Goal: Obtain resource: Download file/media

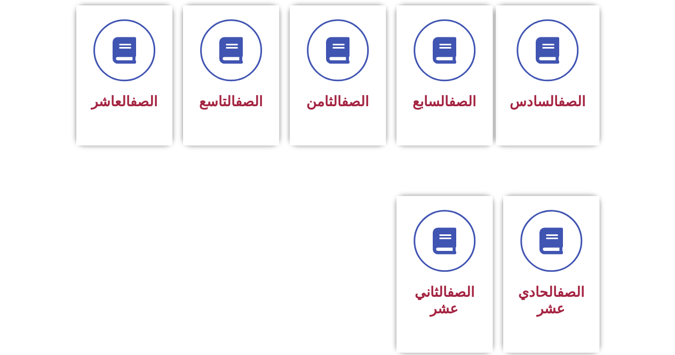
scroll to position [467, 0]
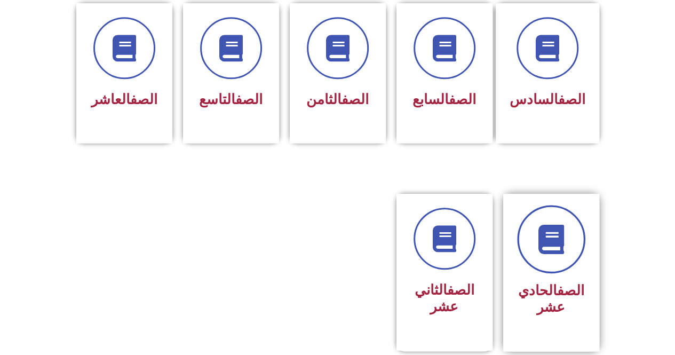
click at [543, 225] on icon at bounding box center [550, 239] width 29 height 29
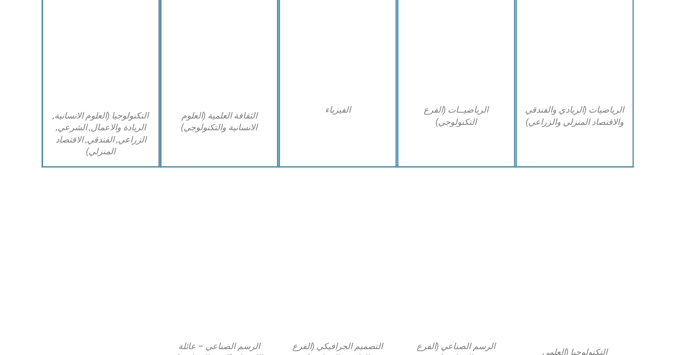
scroll to position [688, 0]
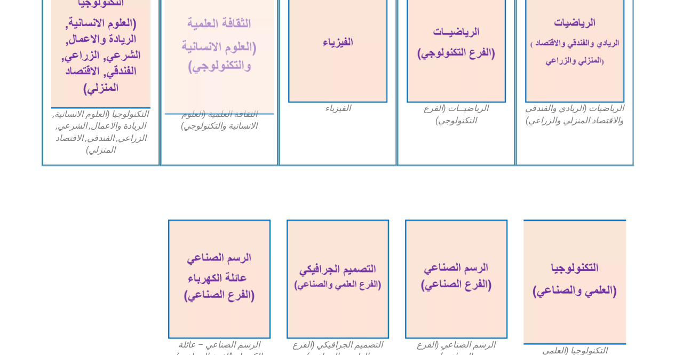
click at [227, 40] on img at bounding box center [218, 47] width 109 height 133
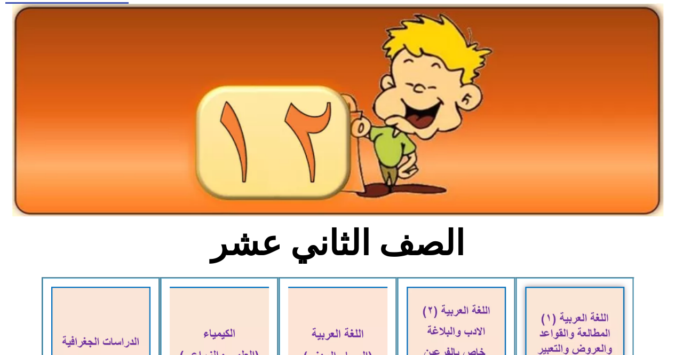
scroll to position [0, 0]
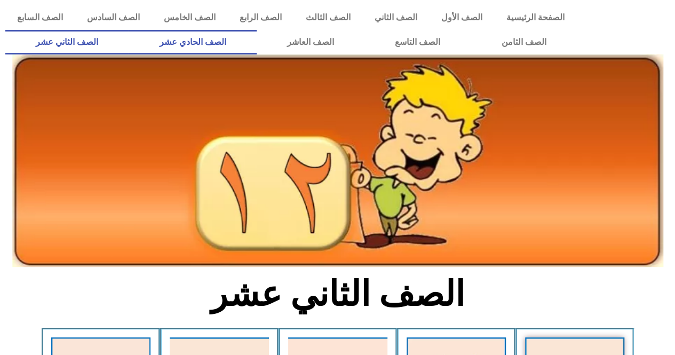
click at [240, 35] on link "الصف الحادي عشر" at bounding box center [193, 42] width 128 height 25
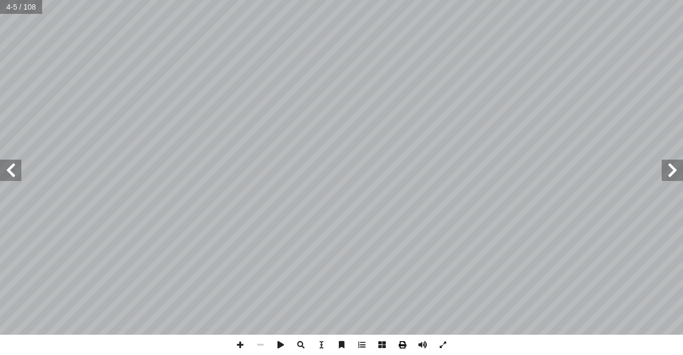
click at [404, 345] on span at bounding box center [402, 345] width 20 height 20
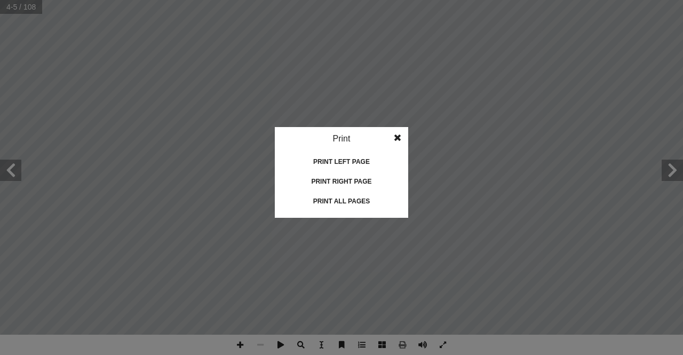
click at [344, 205] on div "Print all pages" at bounding box center [341, 201] width 107 height 17
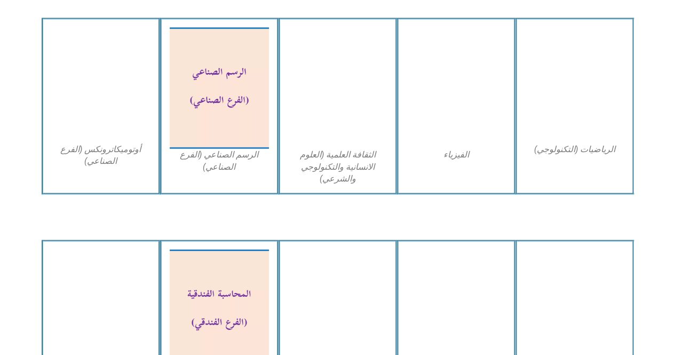
scroll to position [925, 0]
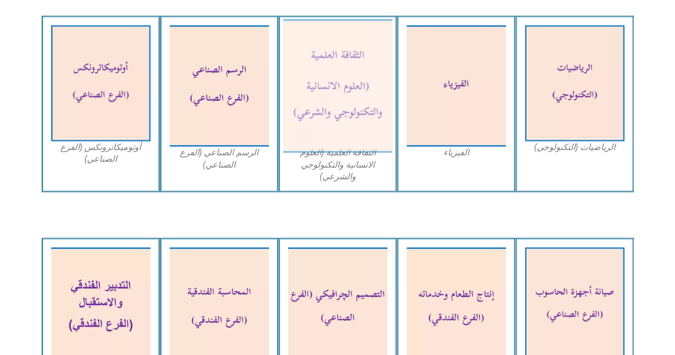
click at [352, 85] on img at bounding box center [337, 85] width 109 height 133
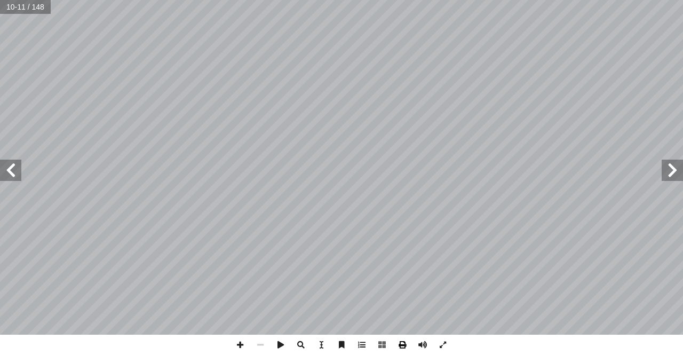
click at [405, 344] on span at bounding box center [402, 345] width 20 height 20
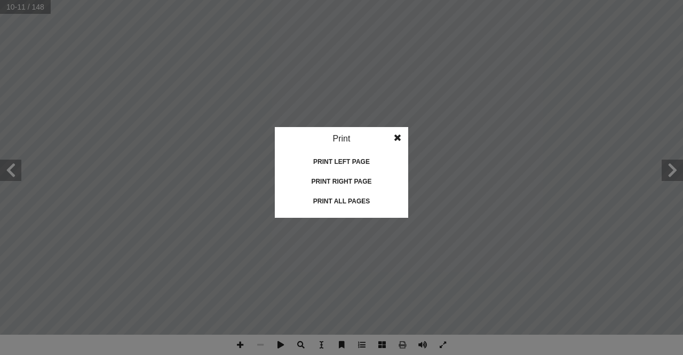
click at [355, 203] on div "Print all pages" at bounding box center [341, 201] width 107 height 17
